Goal: Complete application form

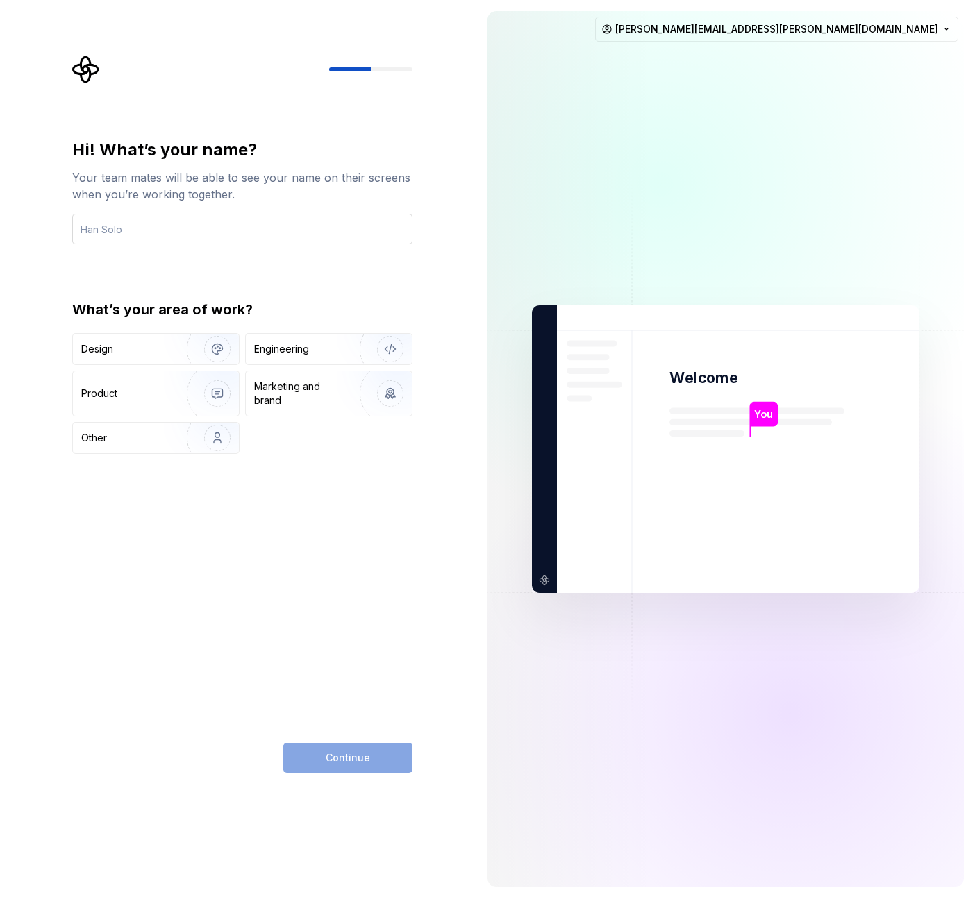
click at [218, 228] on input "text" at bounding box center [242, 229] width 340 height 31
type input "[PERSON_NAME]"
click at [111, 346] on div "Design" at bounding box center [97, 349] width 32 height 14
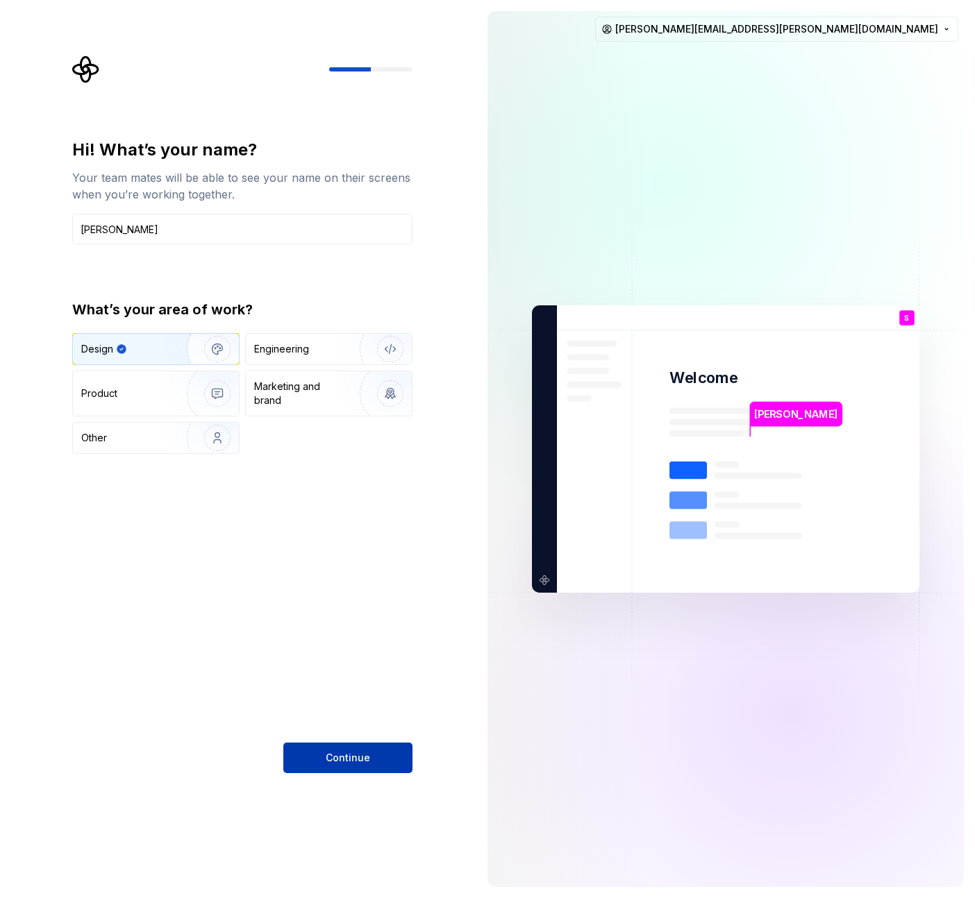
click at [346, 751] on span "Continue" at bounding box center [348, 758] width 44 height 14
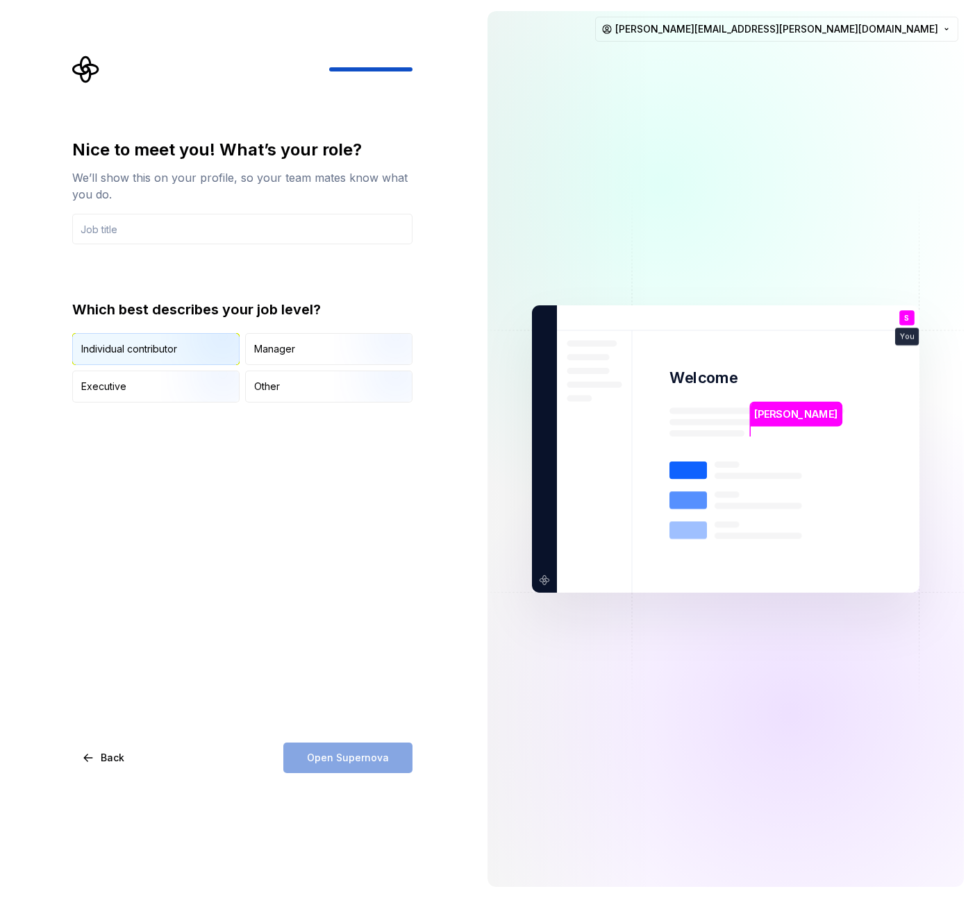
click at [203, 349] on img "button" at bounding box center [205, 366] width 89 height 93
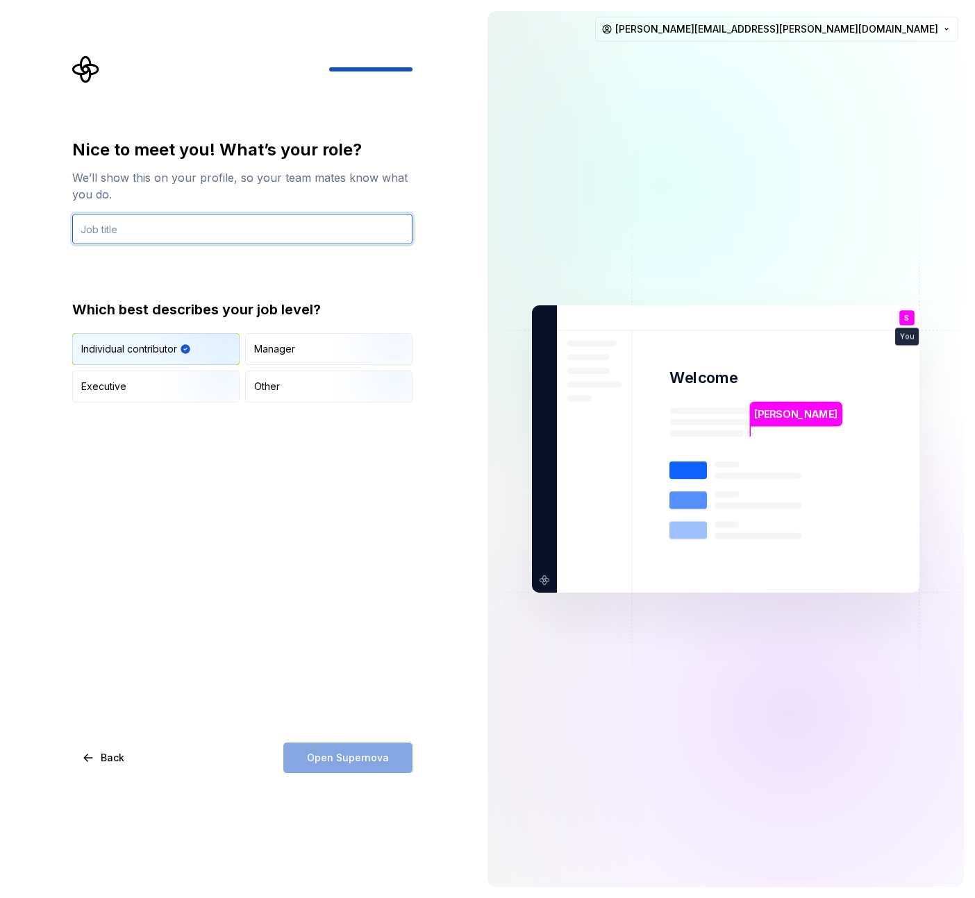
click at [214, 230] on input "text" at bounding box center [242, 229] width 340 height 31
type input "Senior Product Designer"
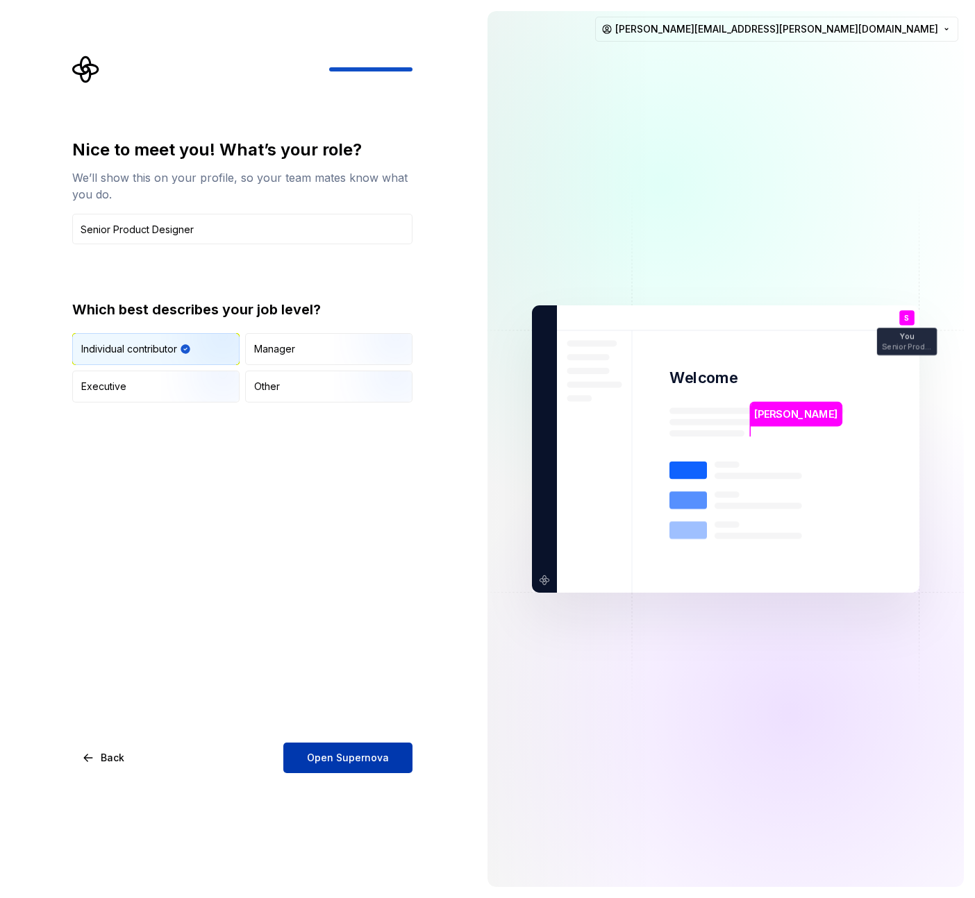
click at [330, 755] on span "Open Supernova" at bounding box center [348, 758] width 82 height 14
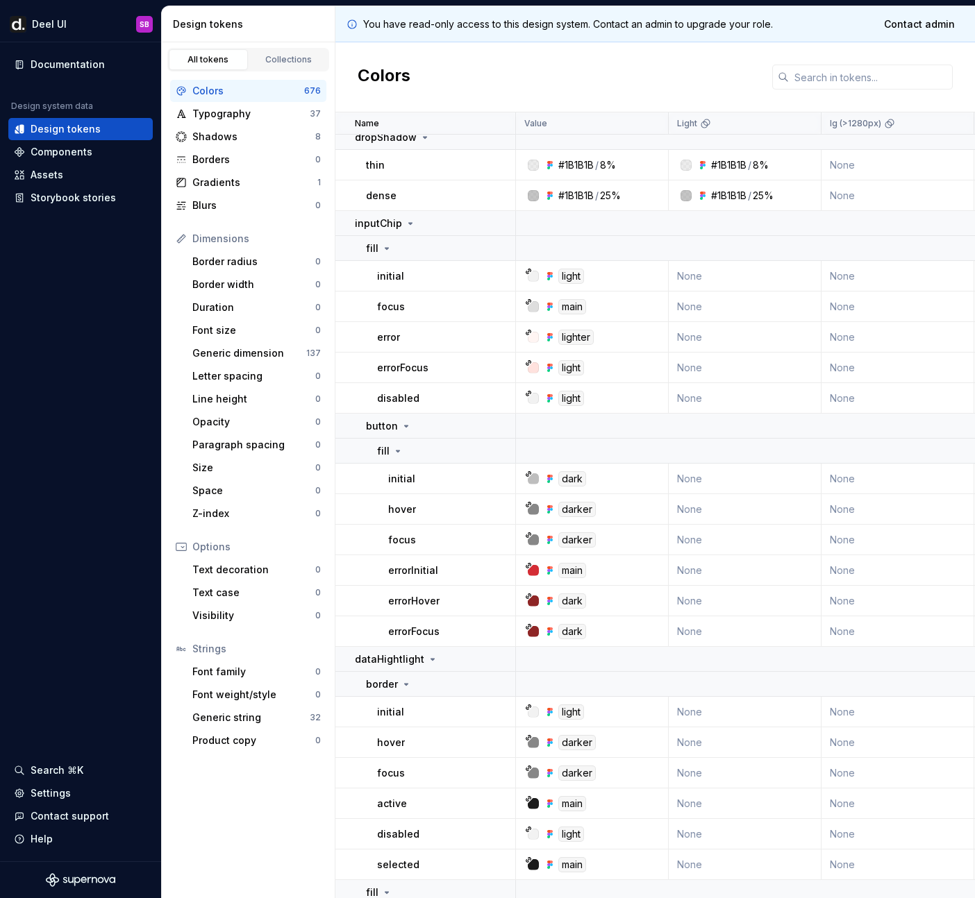
scroll to position [4497, 0]
